Goal: Find specific page/section: Find specific page/section

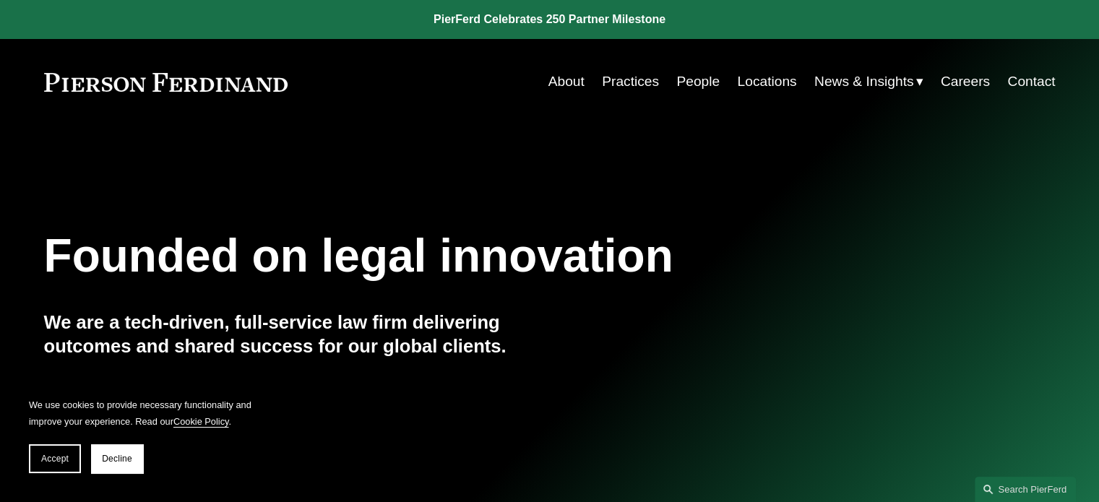
click at [691, 81] on link "People" at bounding box center [697, 81] width 43 height 27
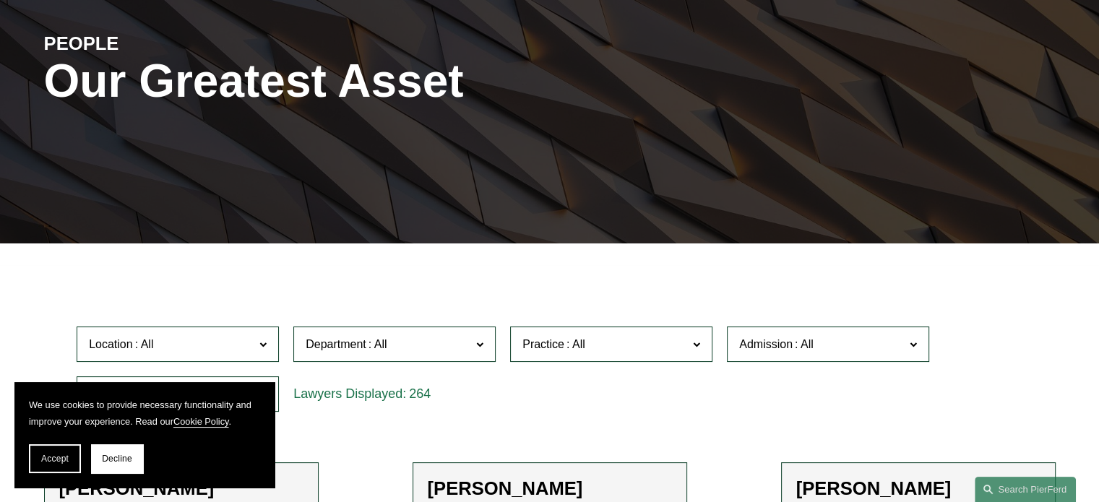
scroll to position [361, 0]
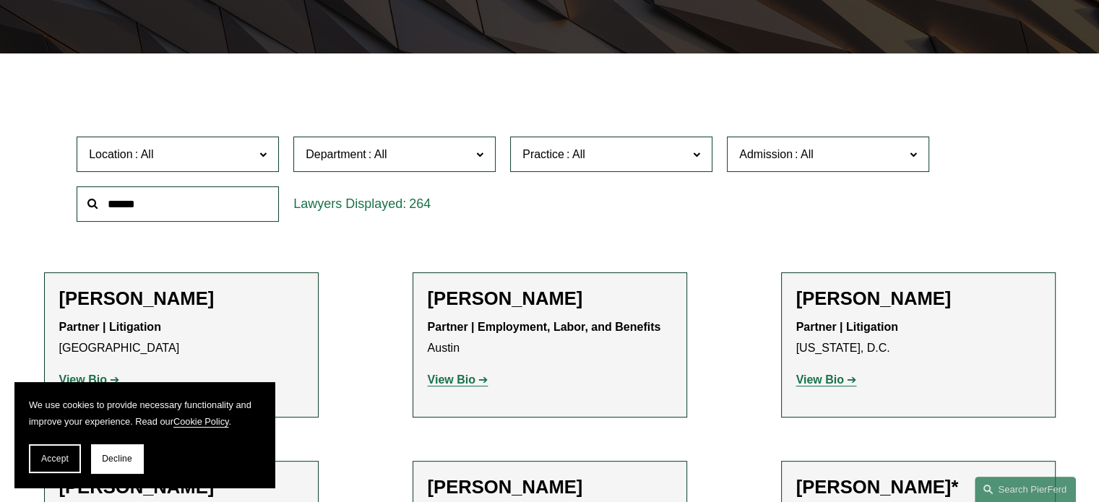
click at [188, 217] on input "text" at bounding box center [178, 203] width 202 height 35
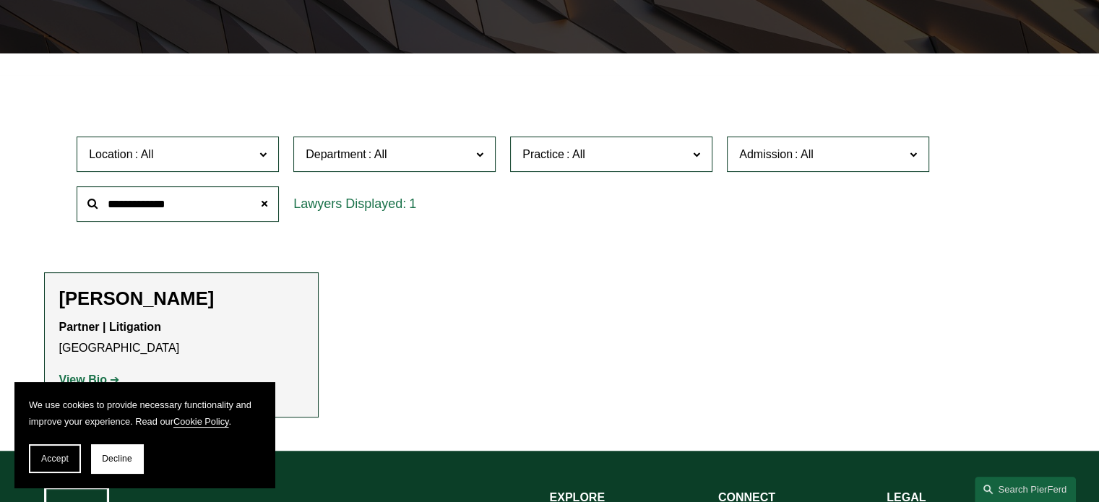
scroll to position [433, 0]
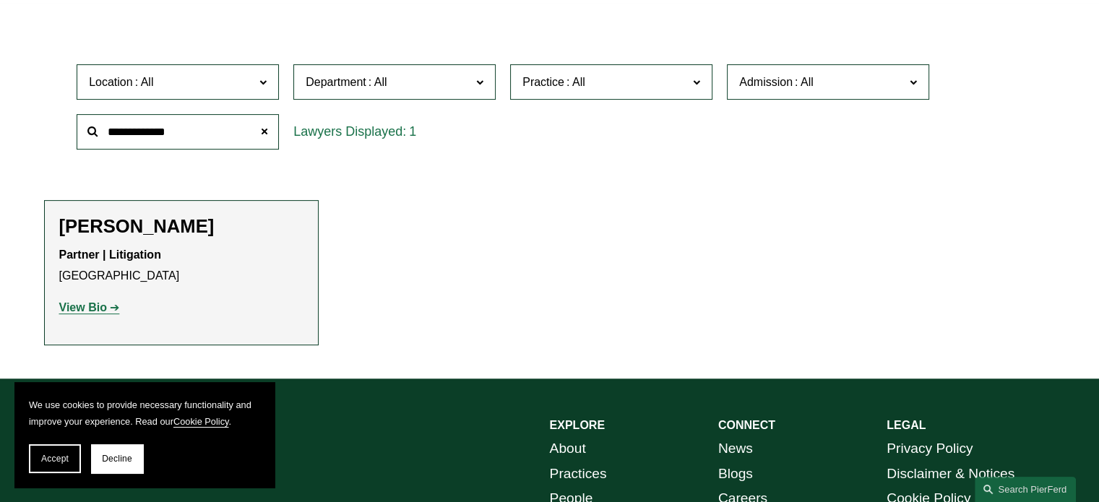
type input "**********"
click at [93, 308] on strong "View Bio" at bounding box center [83, 307] width 48 height 12
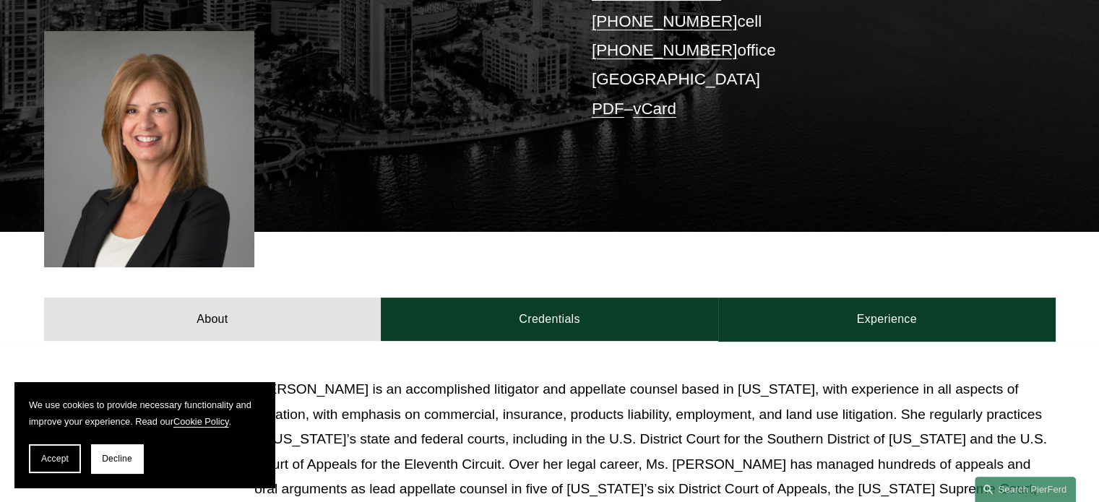
scroll to position [506, 0]
